Goal: Transaction & Acquisition: Purchase product/service

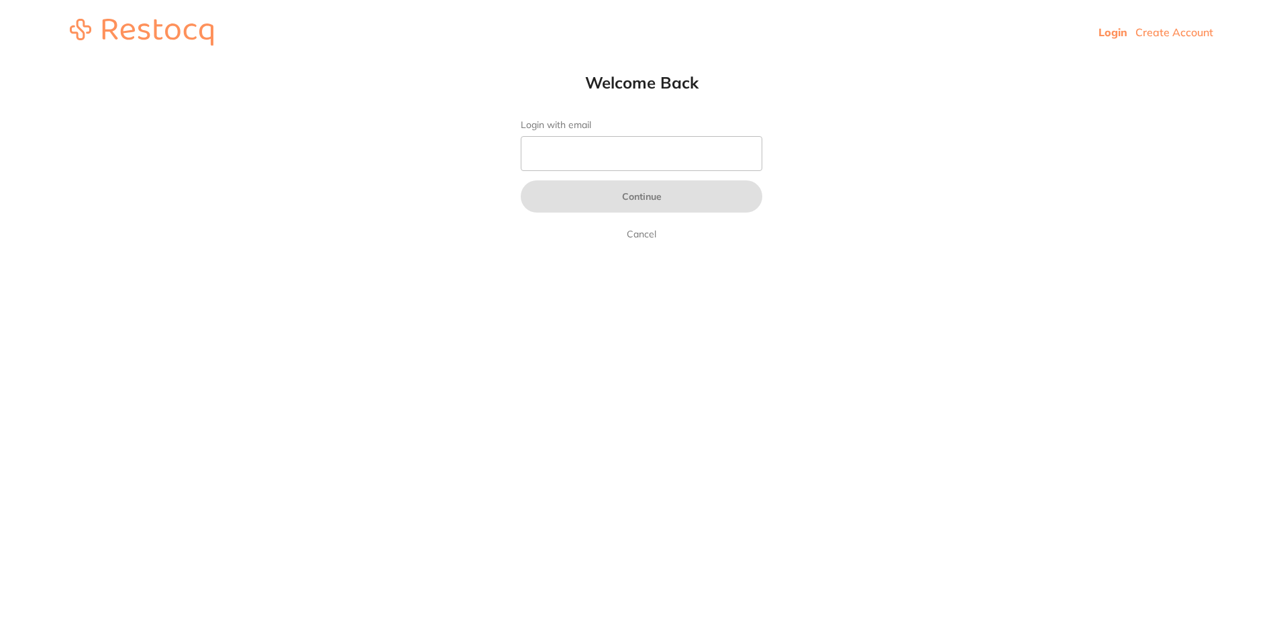
click at [574, 160] on input "Login with email" at bounding box center [642, 153] width 242 height 35
type input "[EMAIL_ADDRESS][DOMAIN_NAME]"
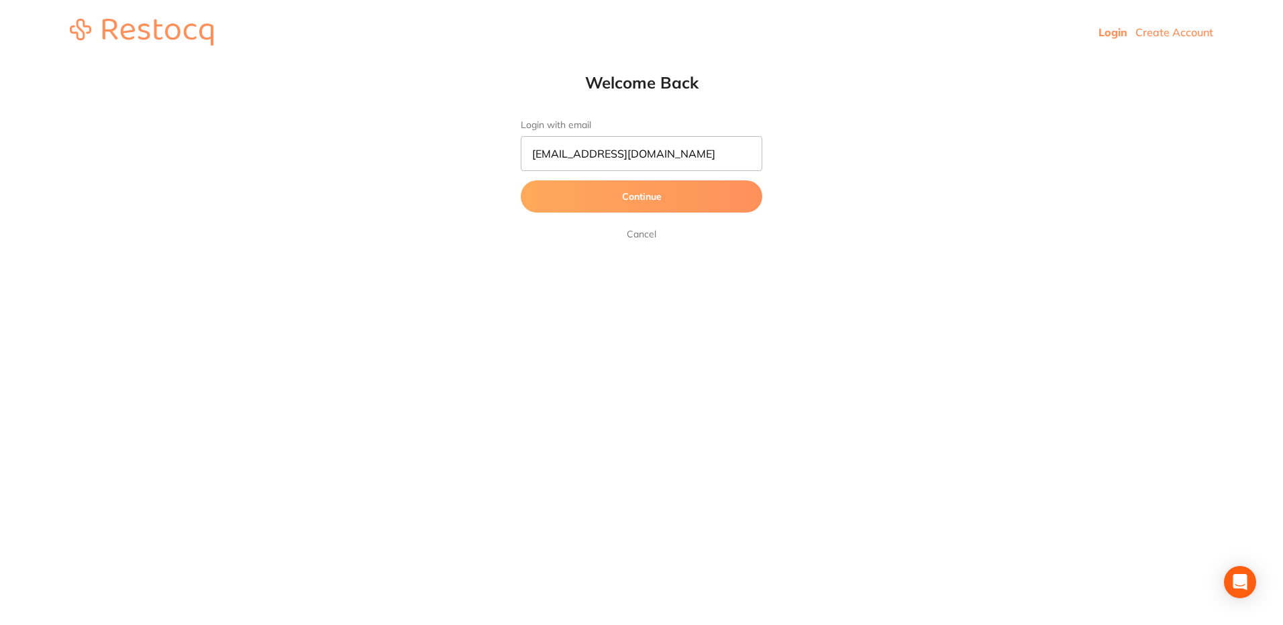
click at [629, 207] on button "Continue" at bounding box center [642, 196] width 242 height 32
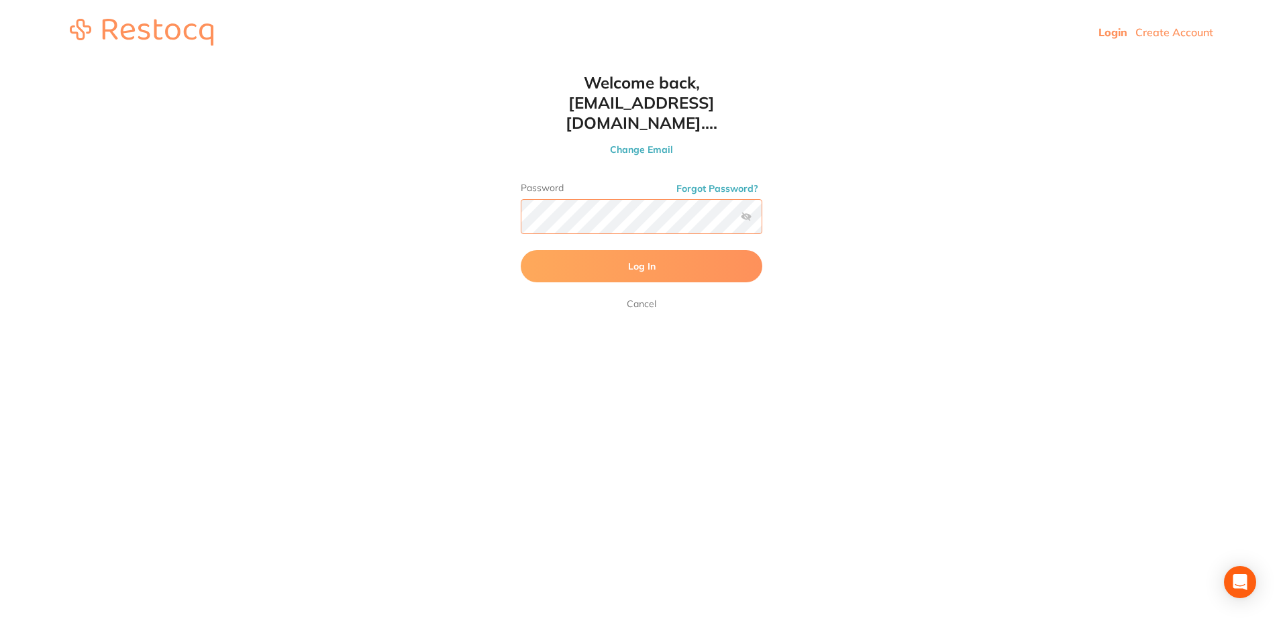
click at [521, 250] on button "Log In" at bounding box center [642, 266] width 242 height 32
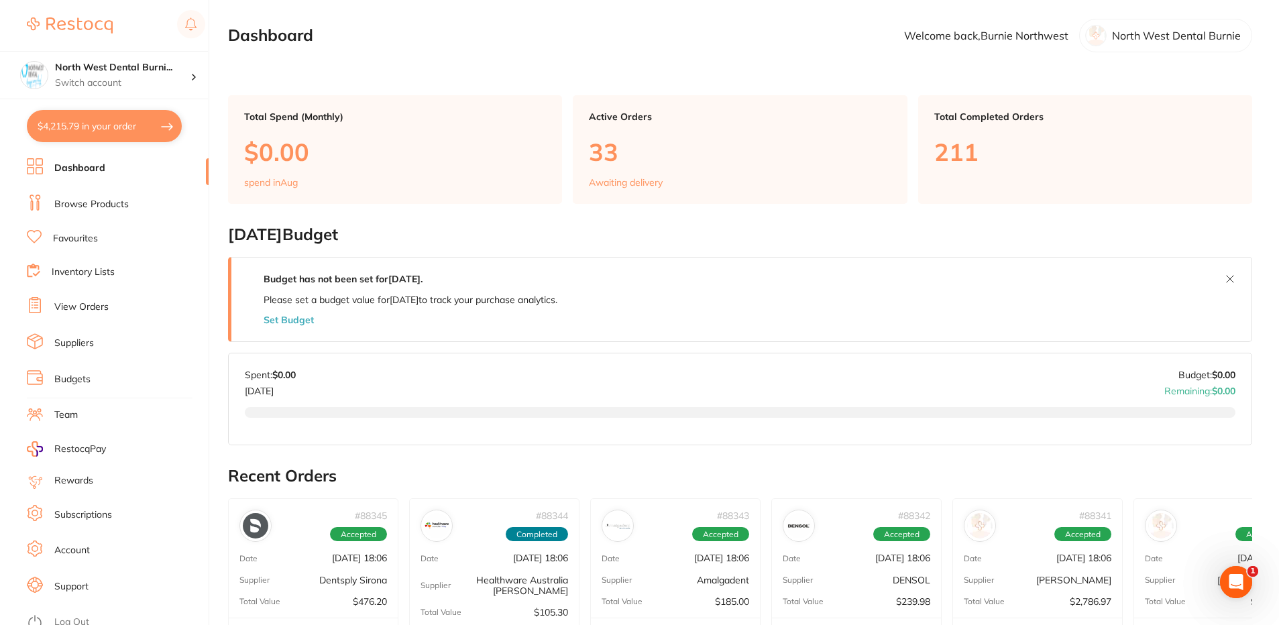
click at [103, 120] on button "$4,215.79 in your order" at bounding box center [104, 126] width 155 height 32
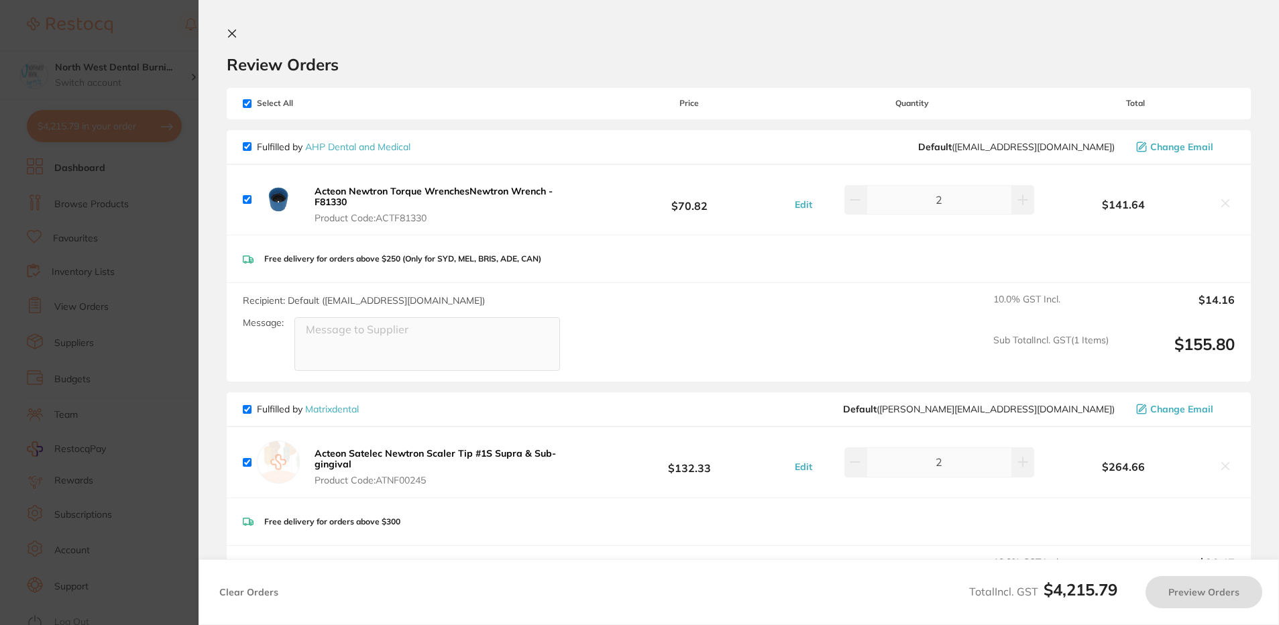
checkbox input "true"
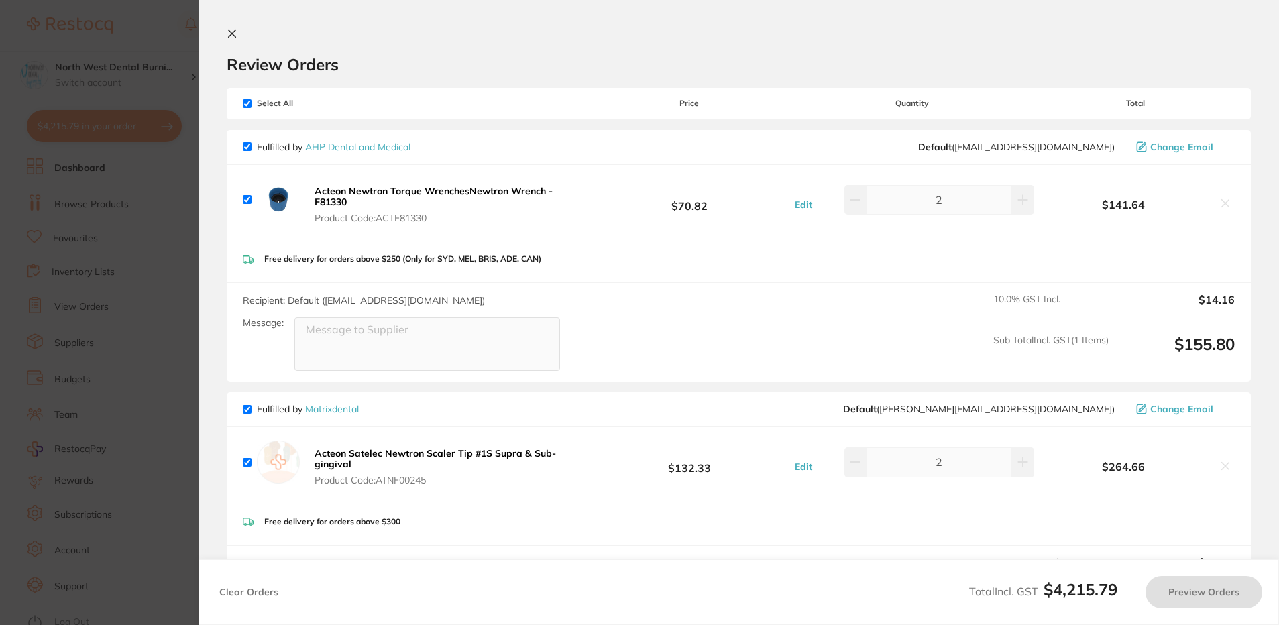
checkbox input "true"
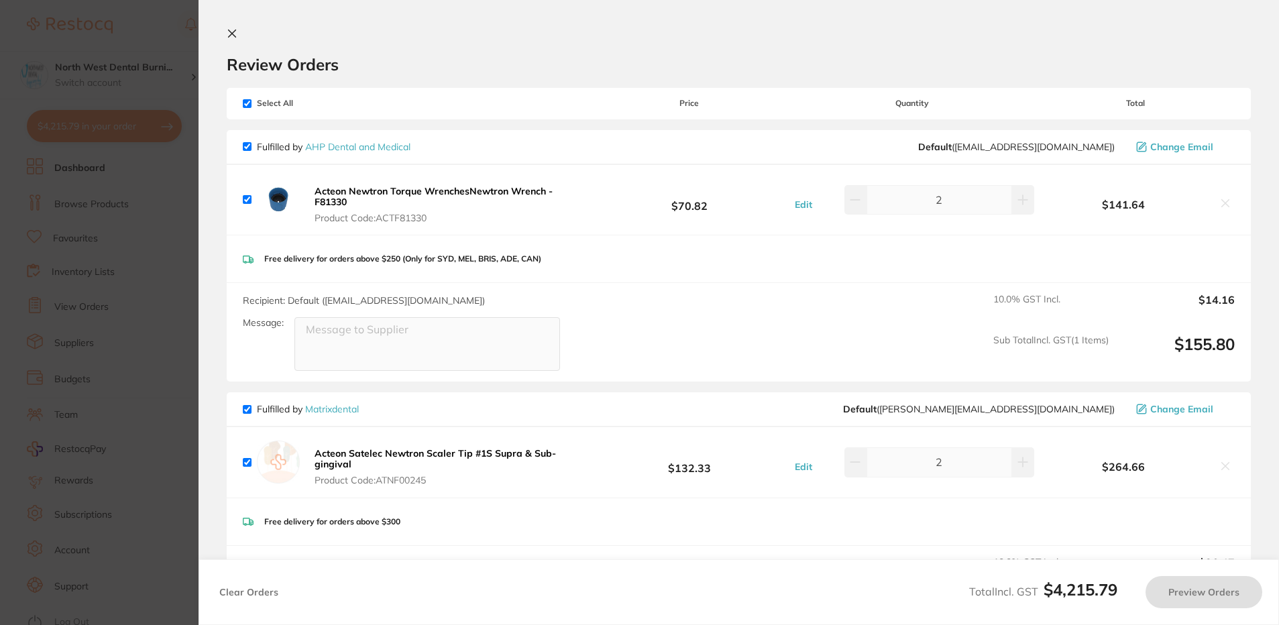
checkbox input "true"
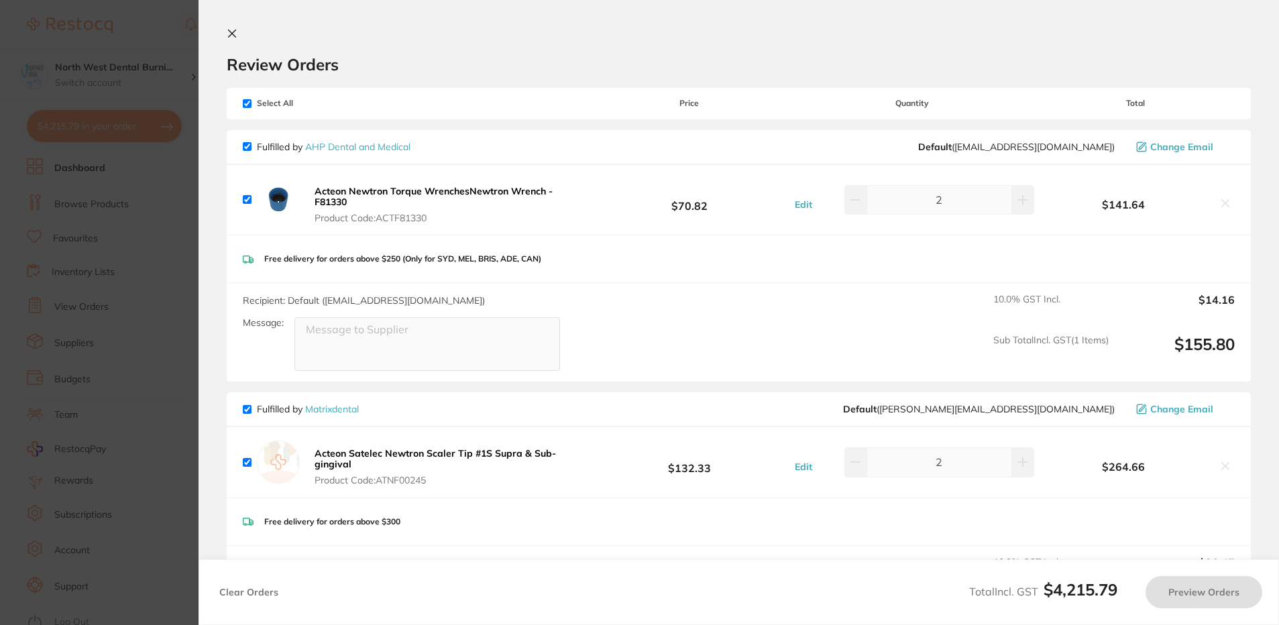
checkbox input "true"
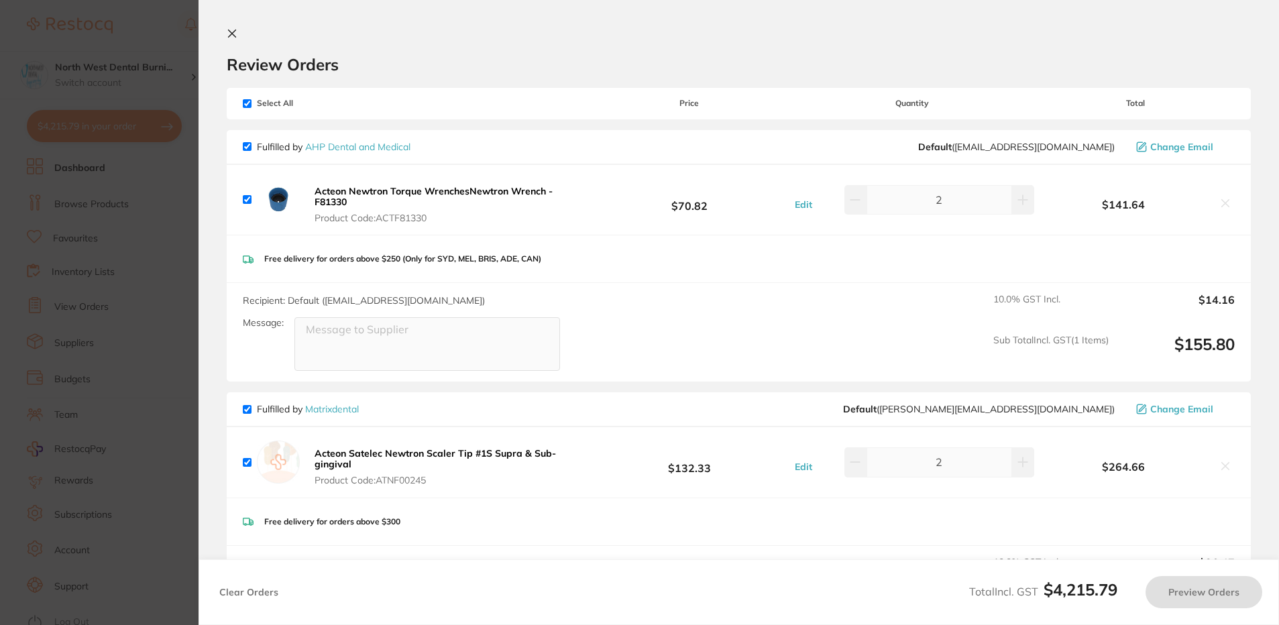
checkbox input "true"
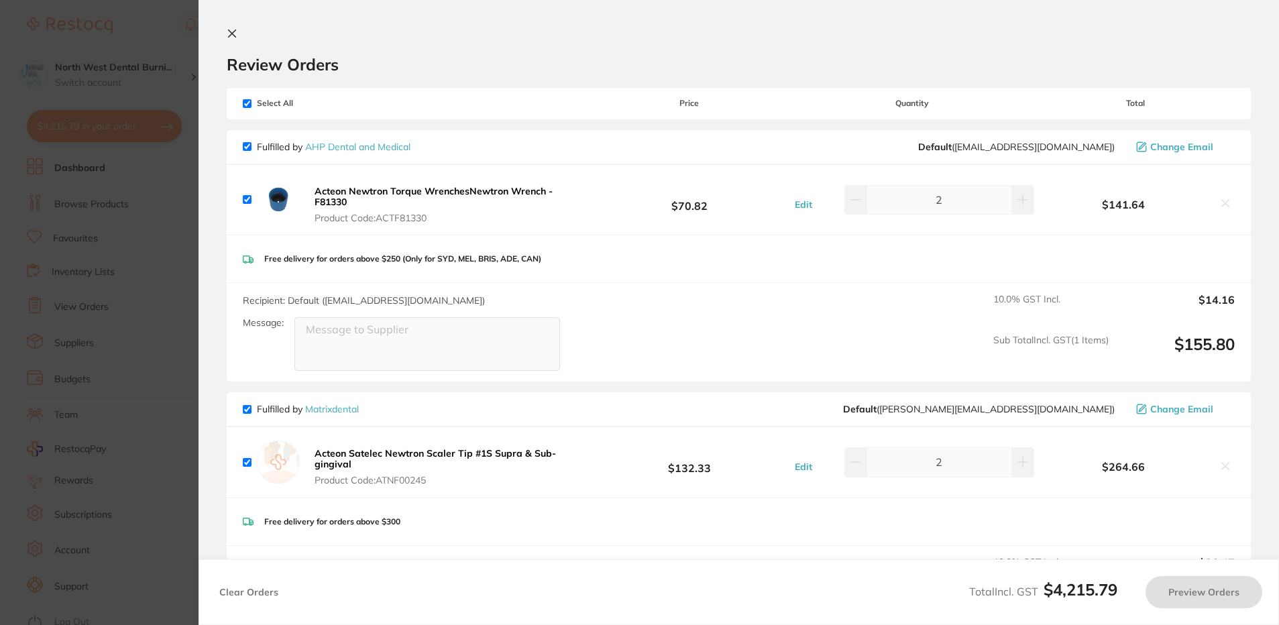
checkbox input "true"
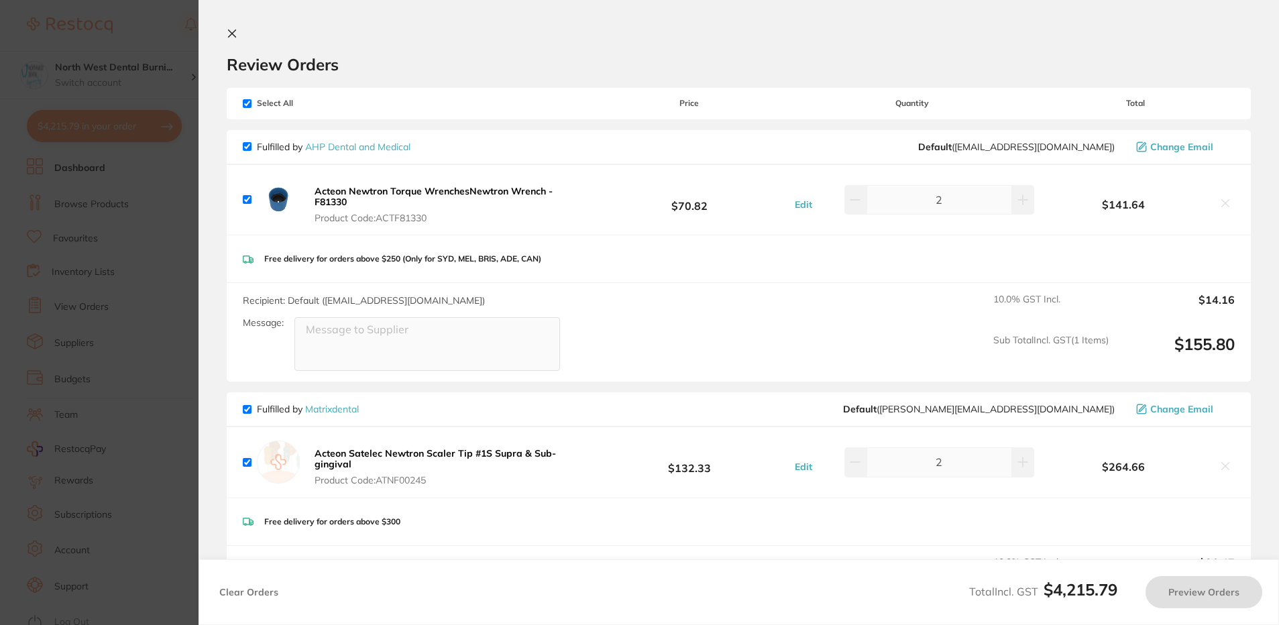
checkbox input "true"
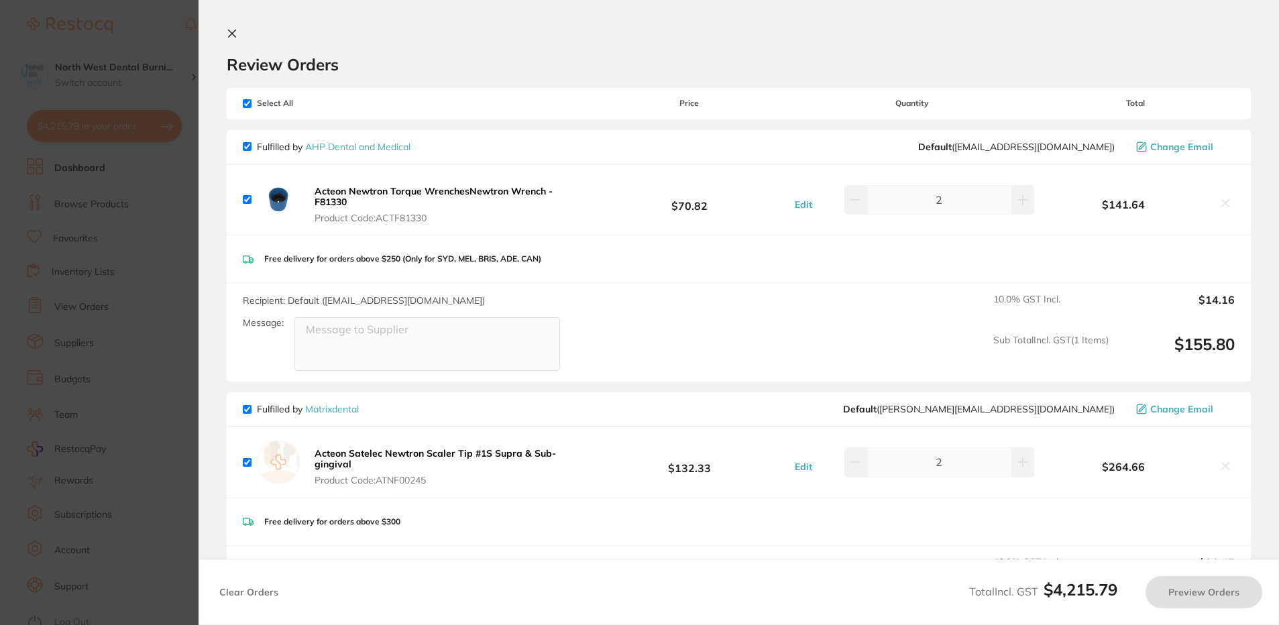
checkbox input "true"
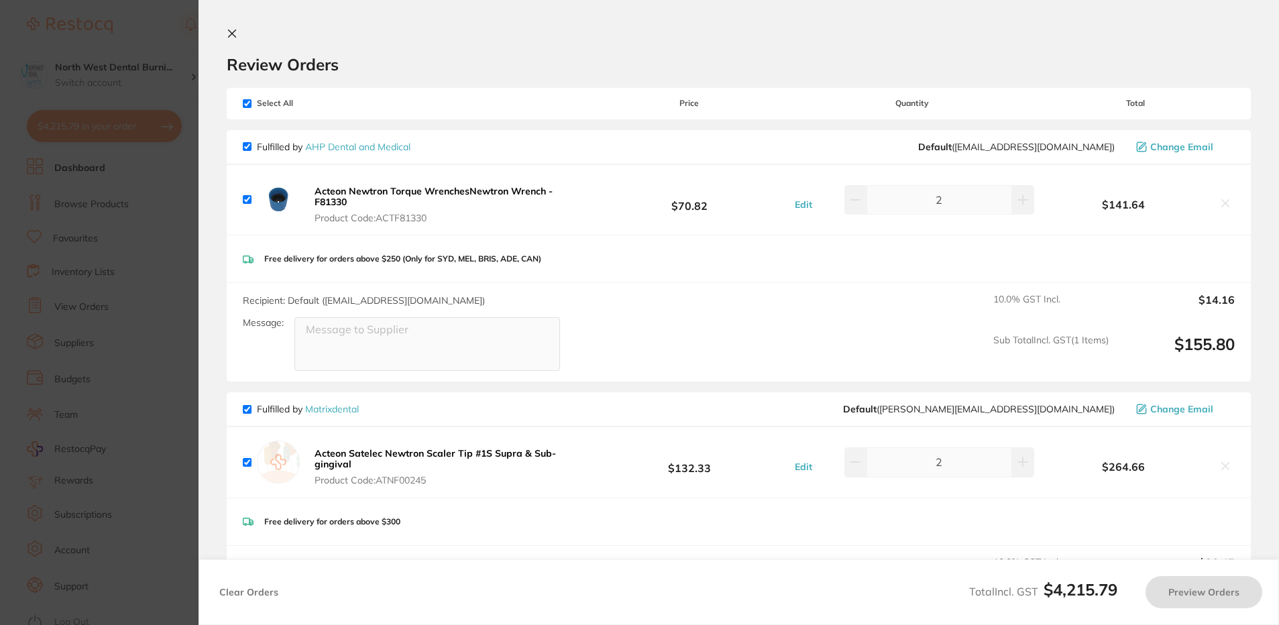
checkbox input "true"
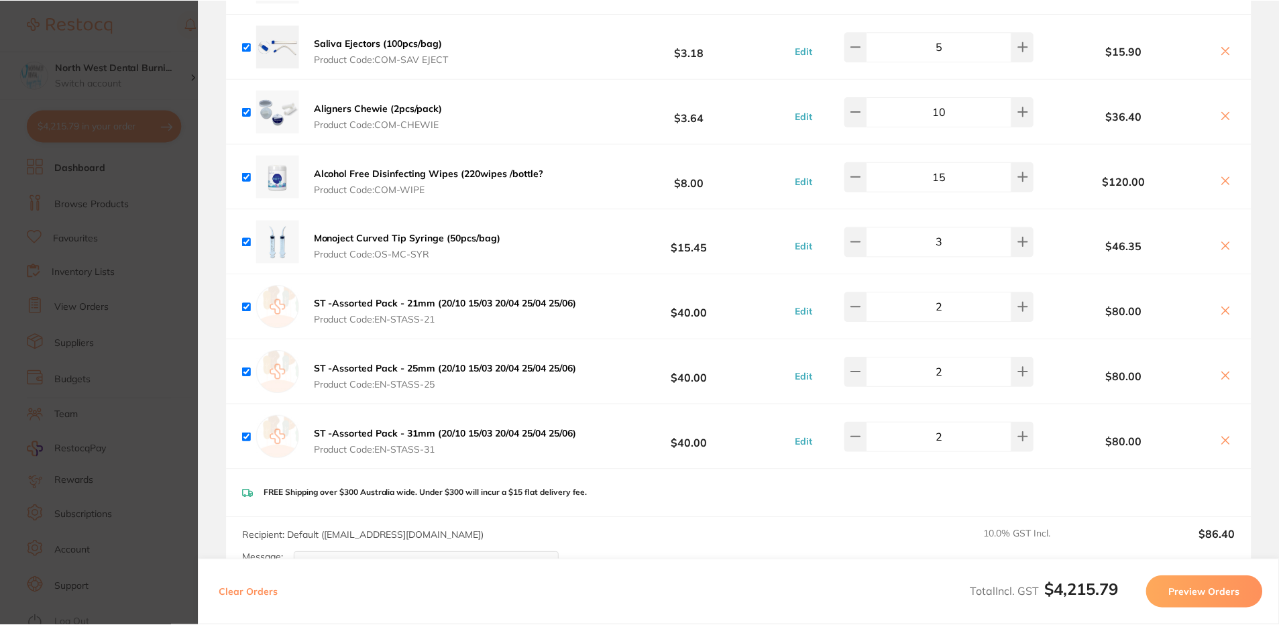
scroll to position [3059, 0]
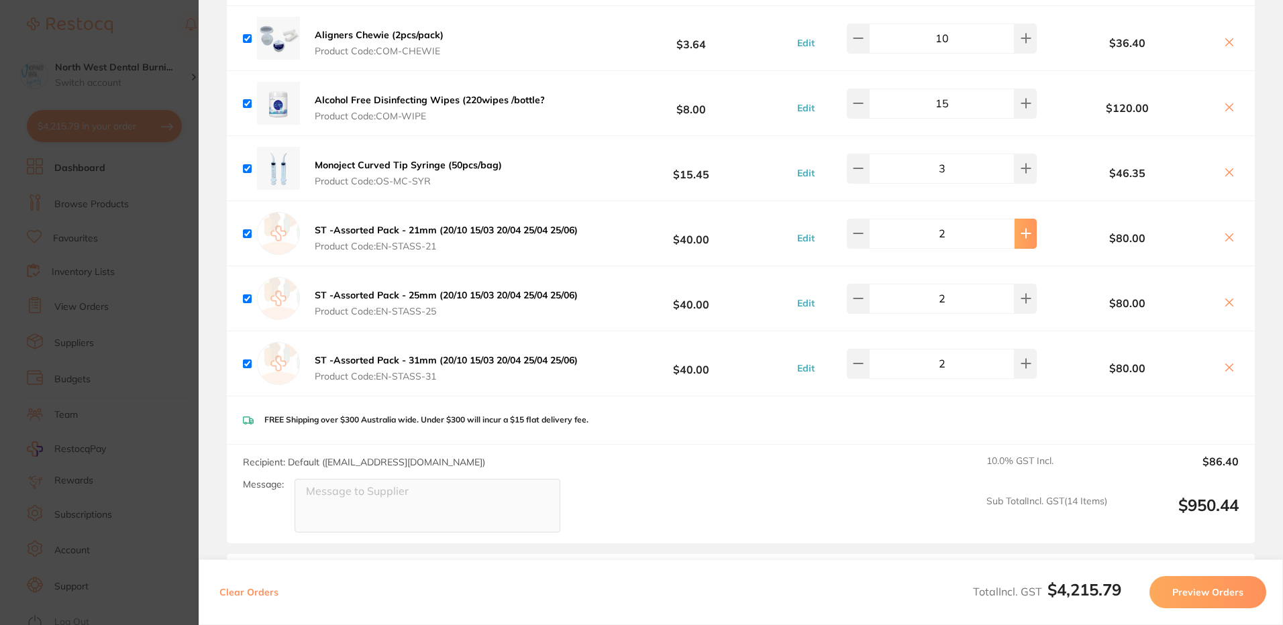
type input "3"
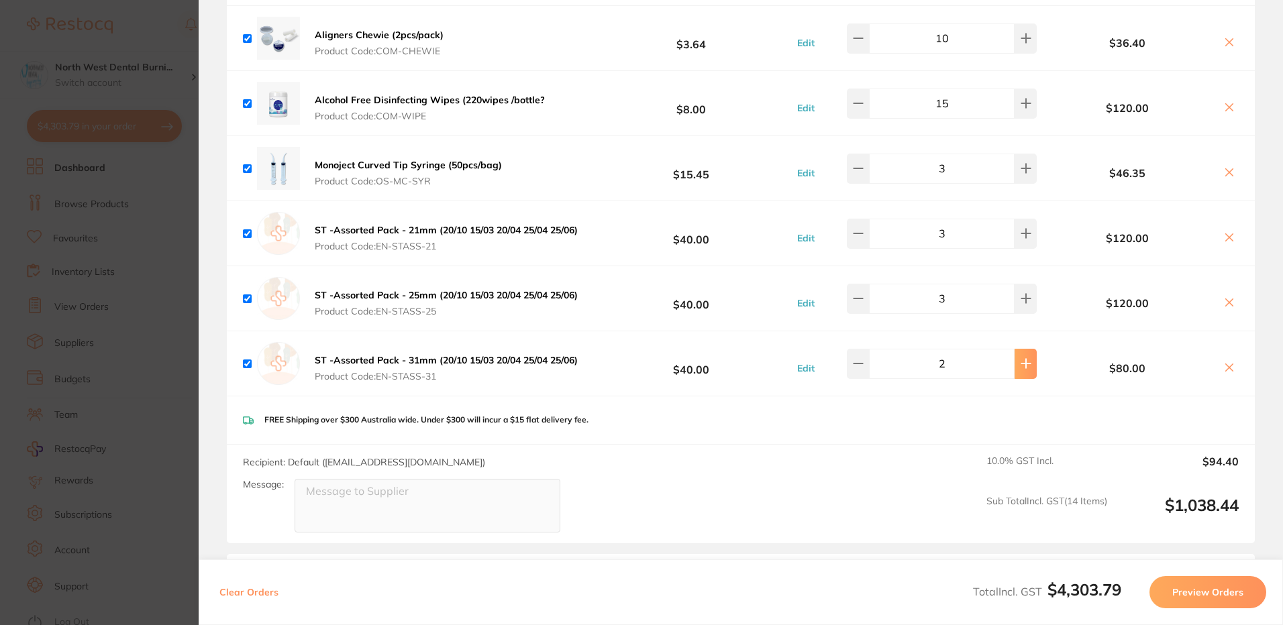
type input "3"
click at [106, 397] on section "Update RRP Set your pre negotiated price for this item. Item Agreed RRP (excl. …" at bounding box center [641, 312] width 1283 height 625
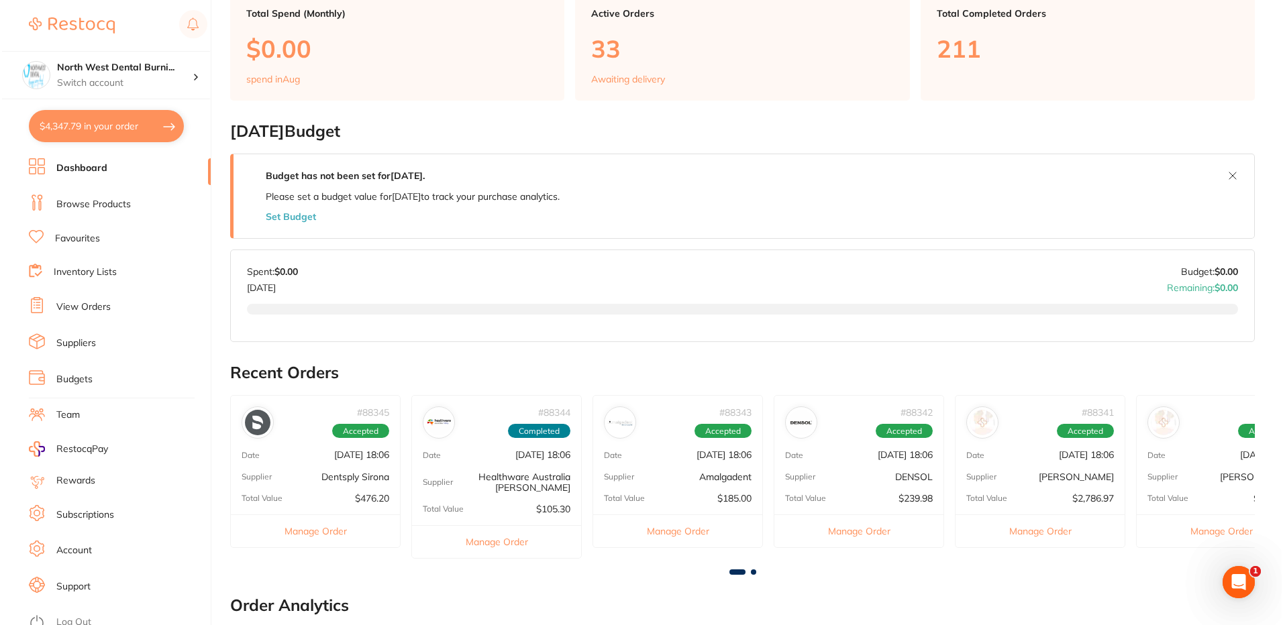
scroll to position [0, 0]
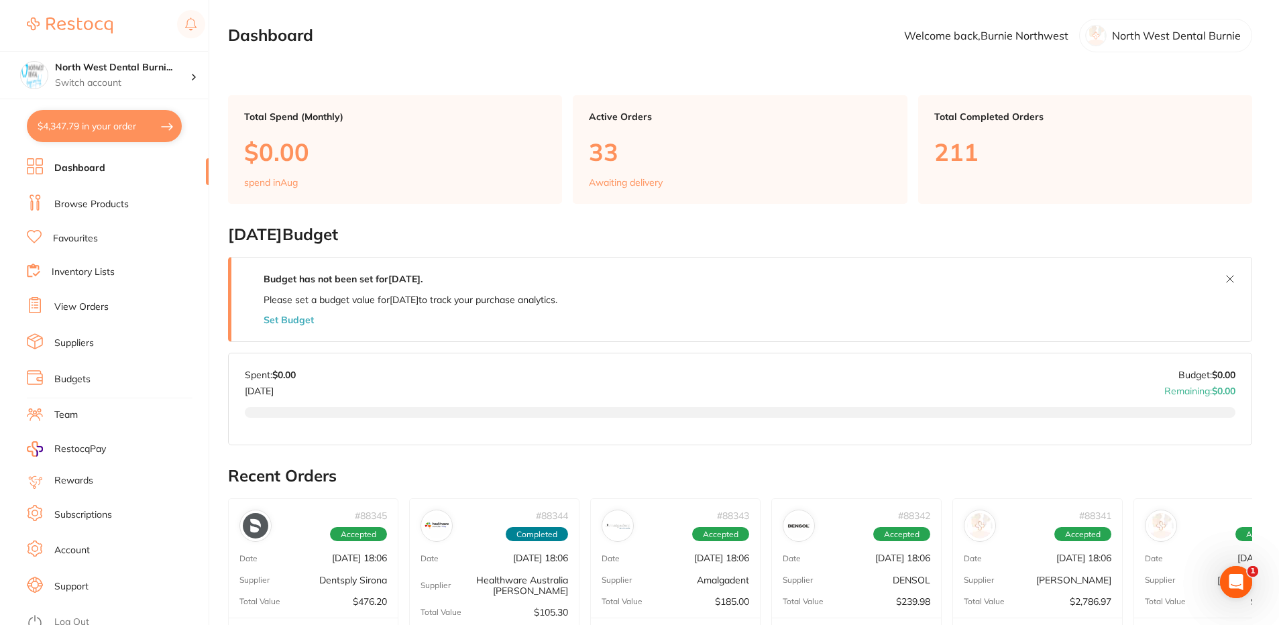
click at [81, 123] on button "$4,347.79 in your order" at bounding box center [104, 126] width 155 height 32
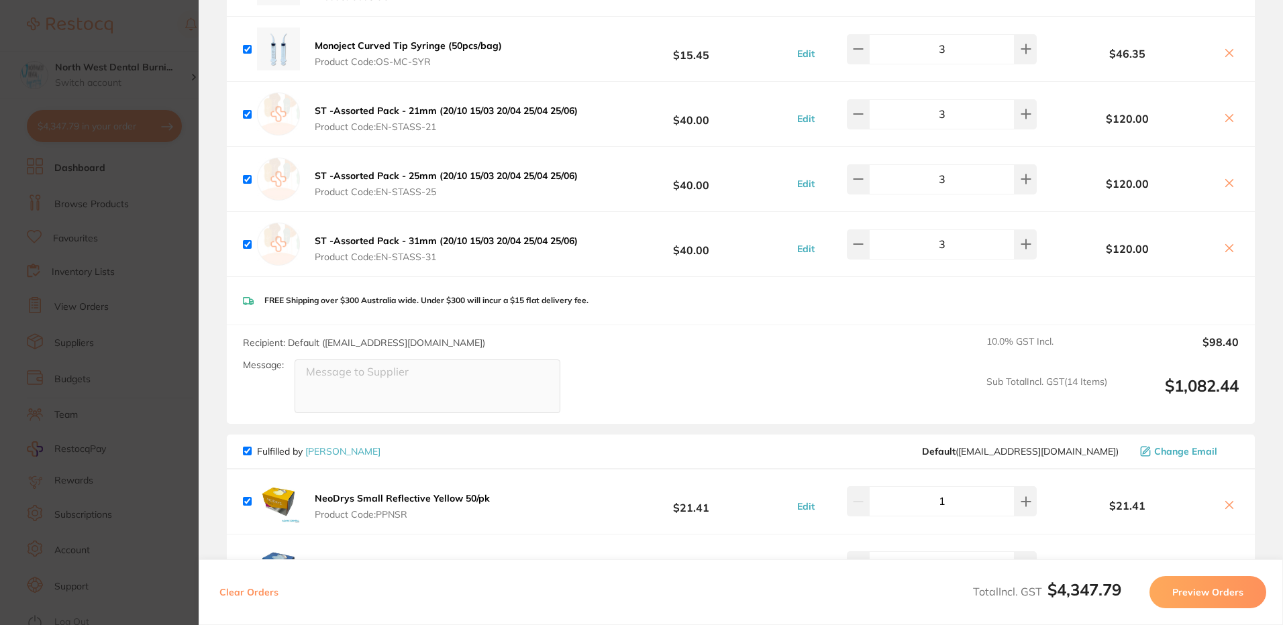
scroll to position [3126, 0]
